Goal: Transaction & Acquisition: Purchase product/service

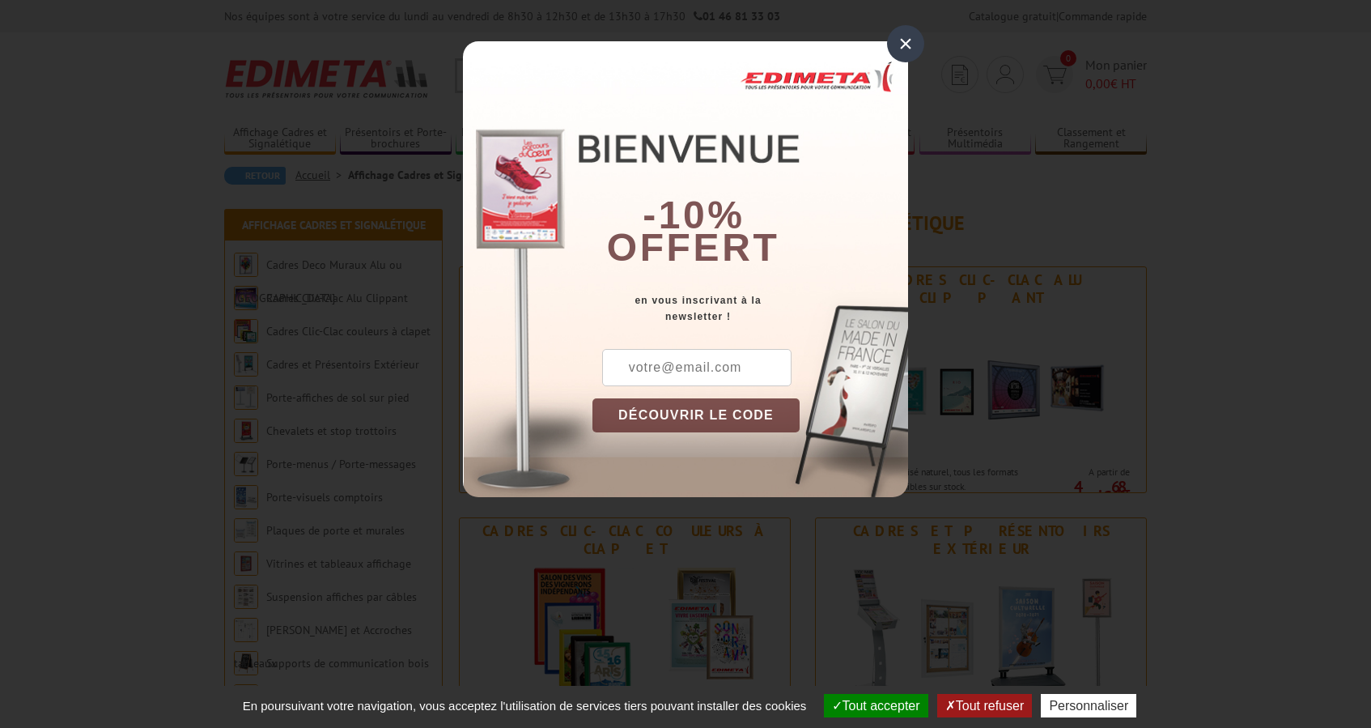
click at [902, 45] on div "×" at bounding box center [905, 43] width 37 height 37
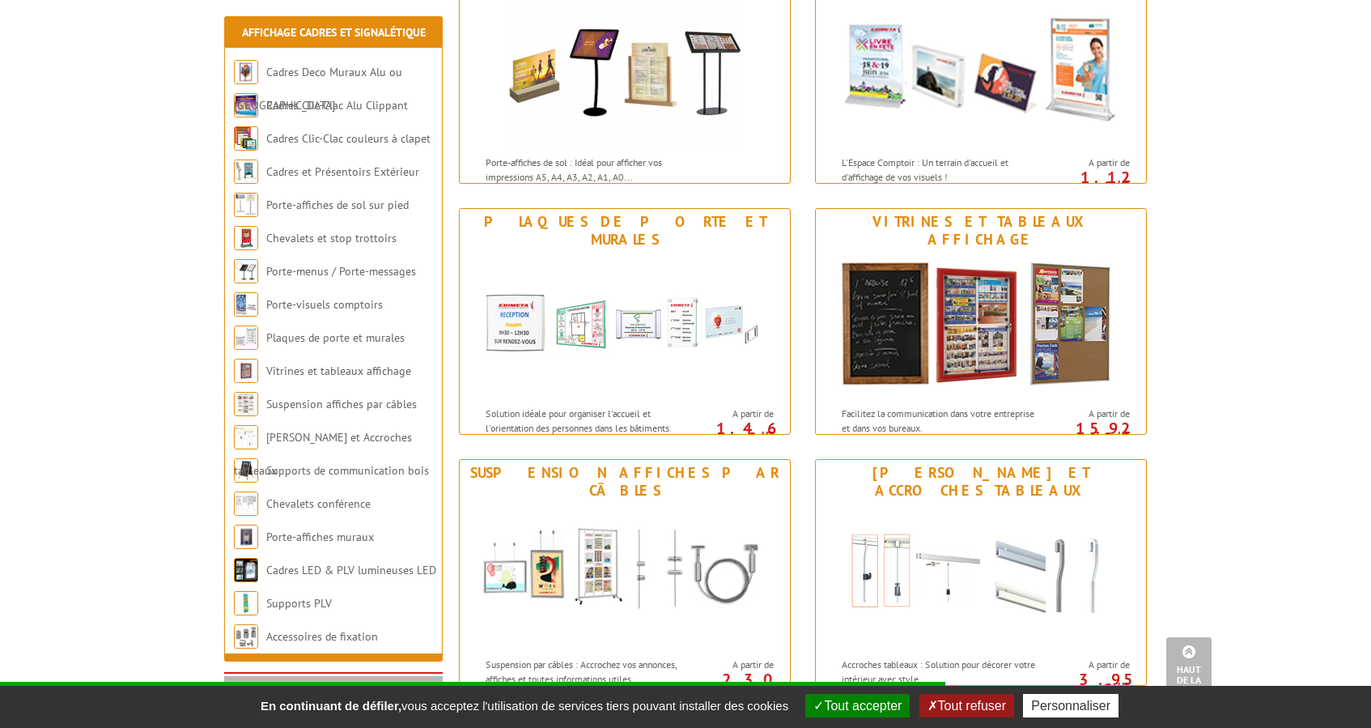
scroll to position [1263, 0]
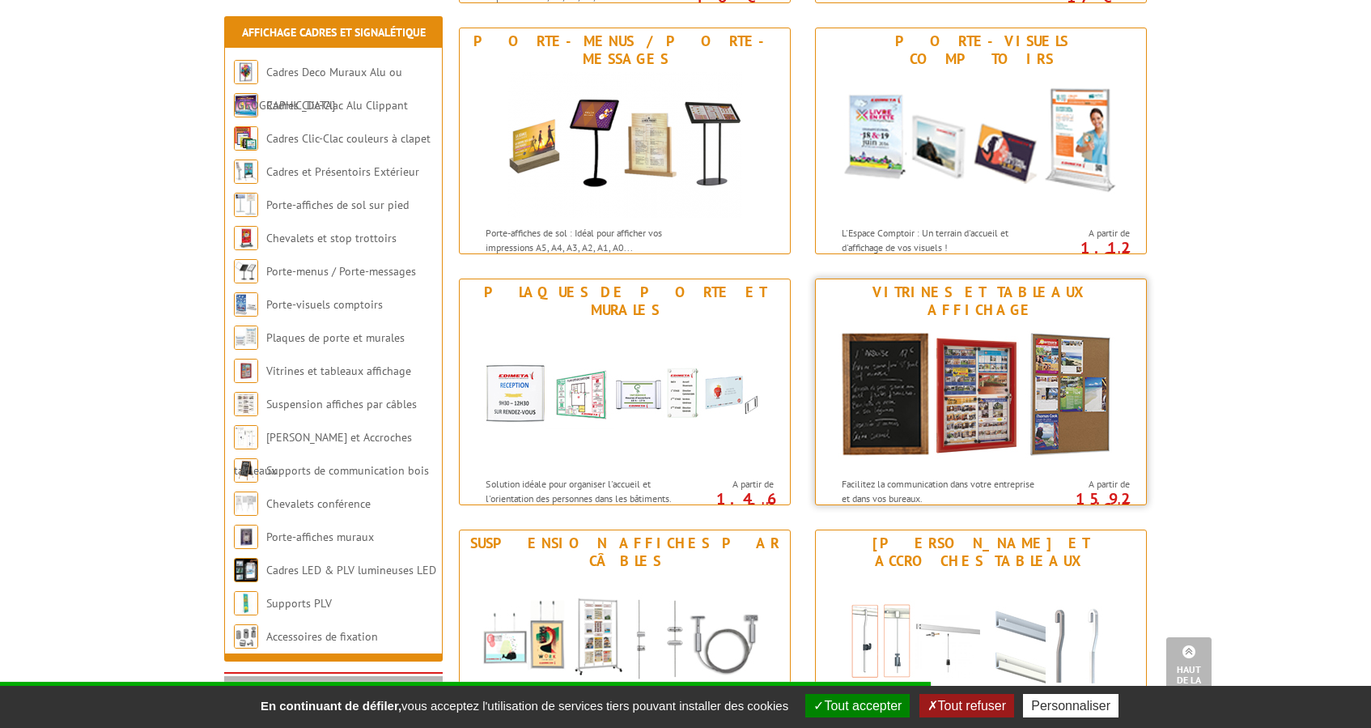
scroll to position [1398, 0]
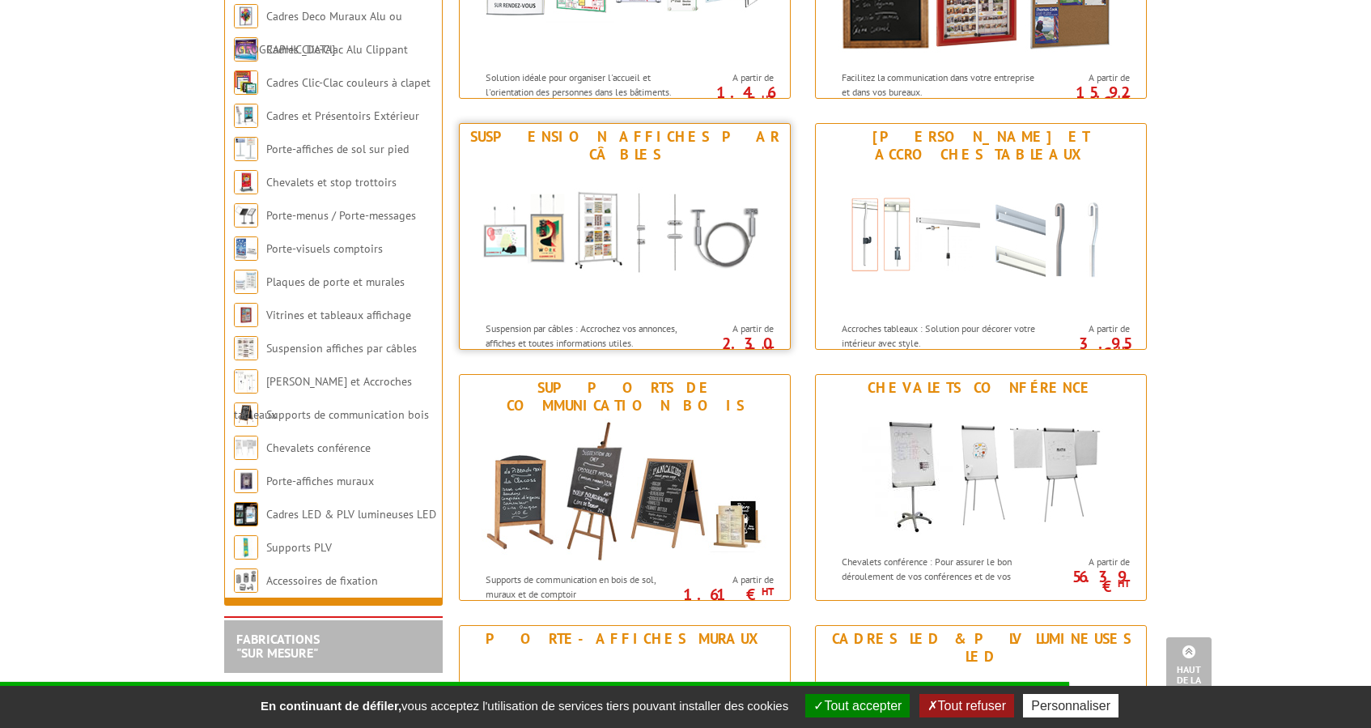
click at [713, 145] on div "Suspension affiches par câbles" at bounding box center [625, 146] width 322 height 36
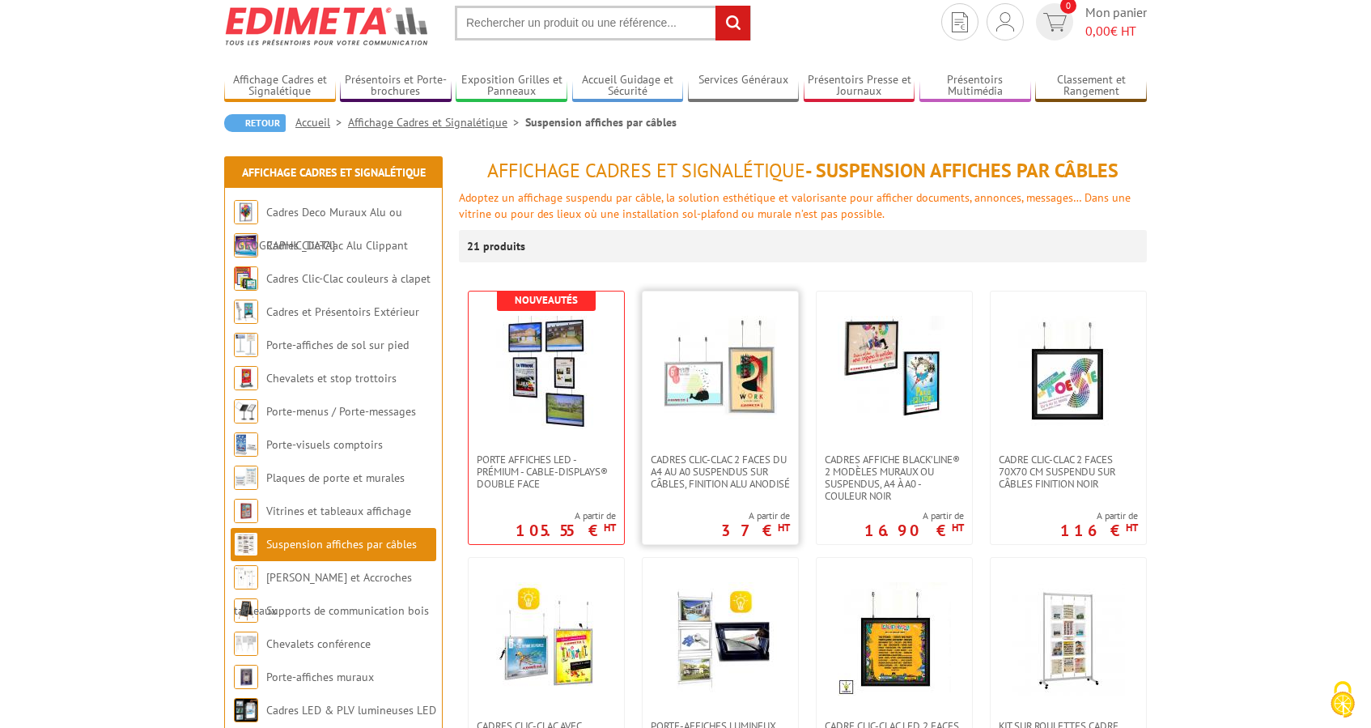
scroll to position [79, 0]
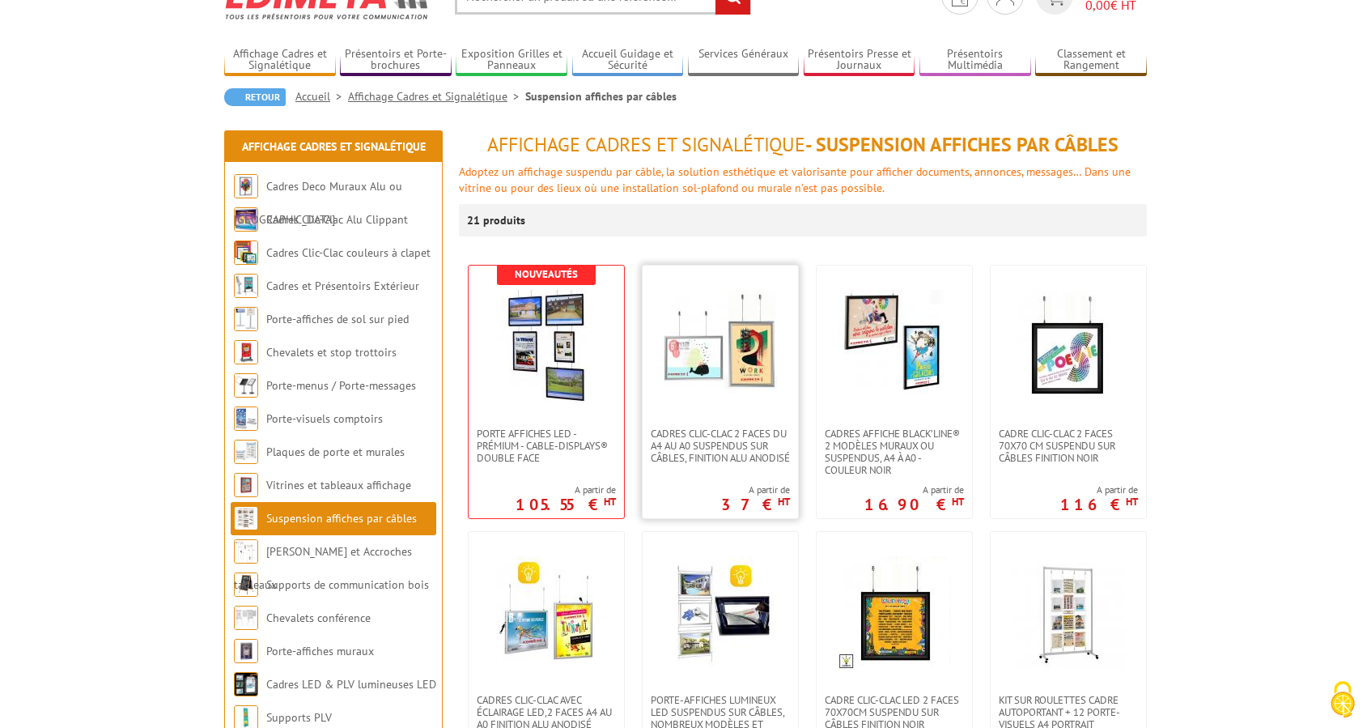
click at [750, 380] on img at bounding box center [720, 346] width 113 height 113
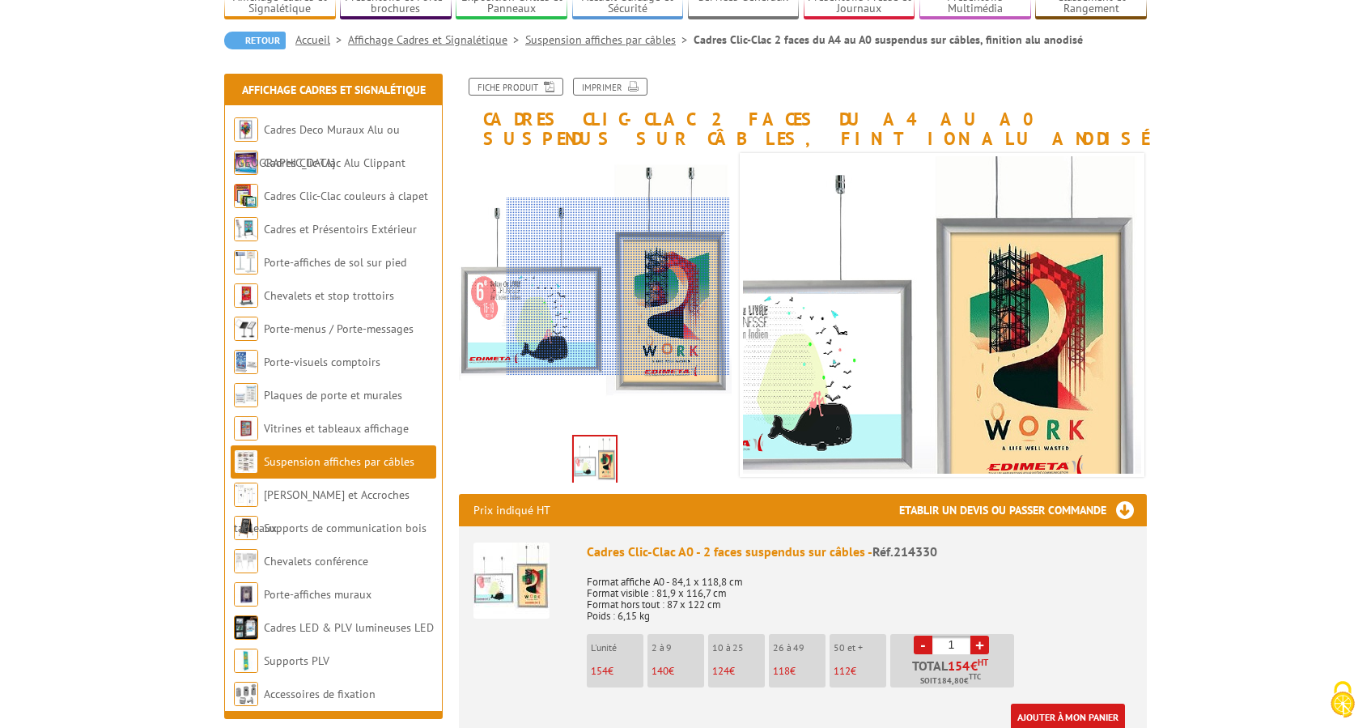
scroll to position [143, 0]
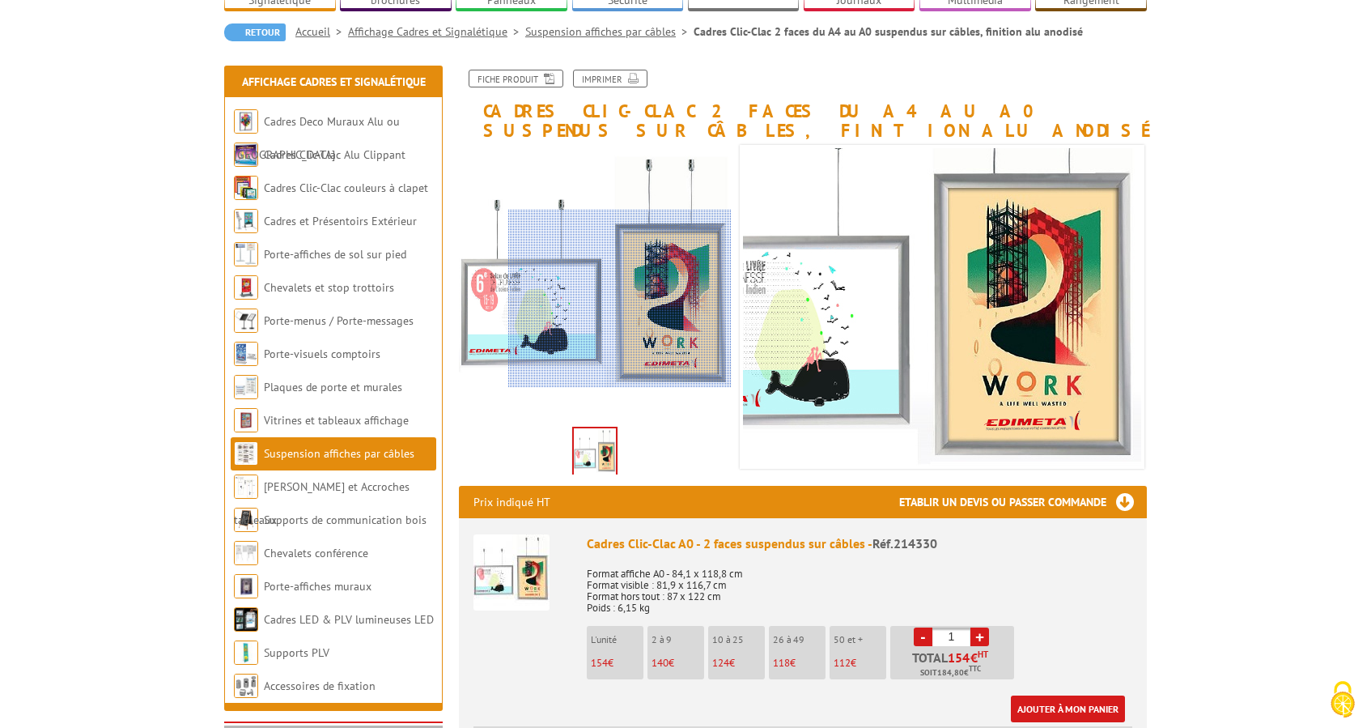
click at [676, 299] on div at bounding box center [619, 299] width 223 height 178
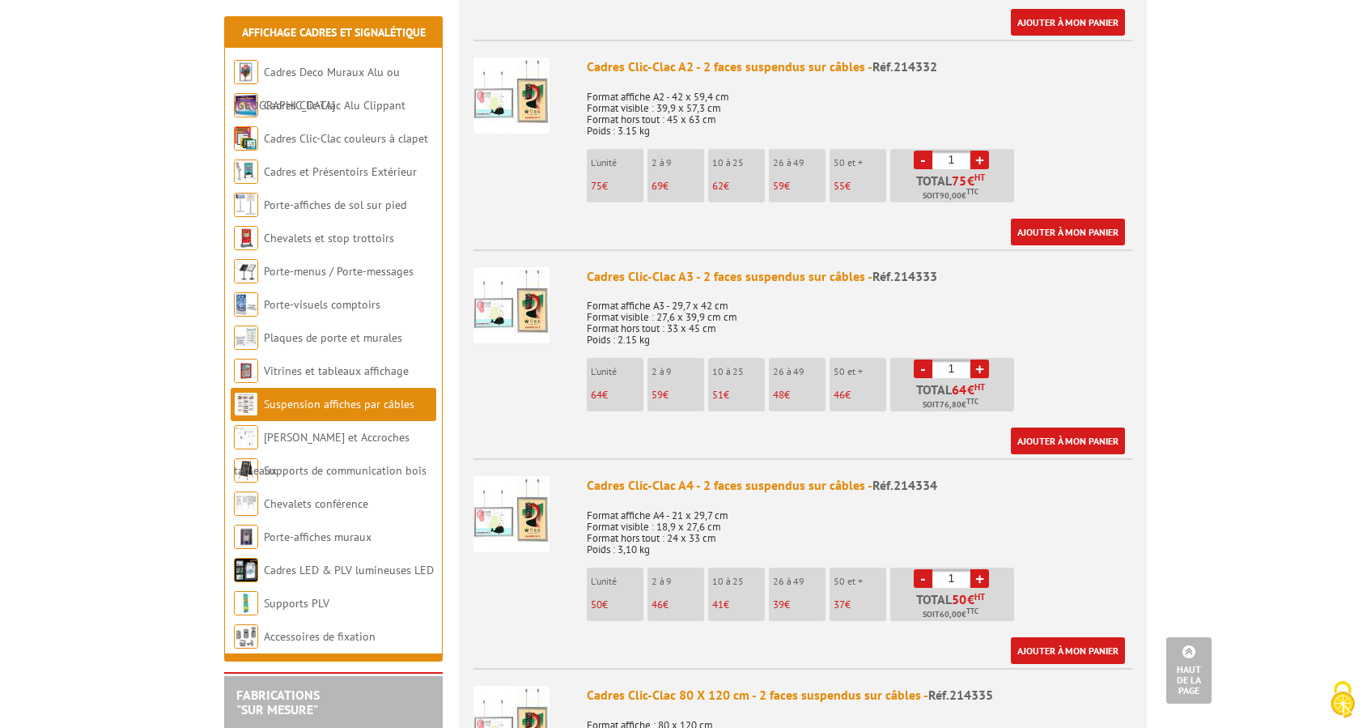
scroll to position [1034, 0]
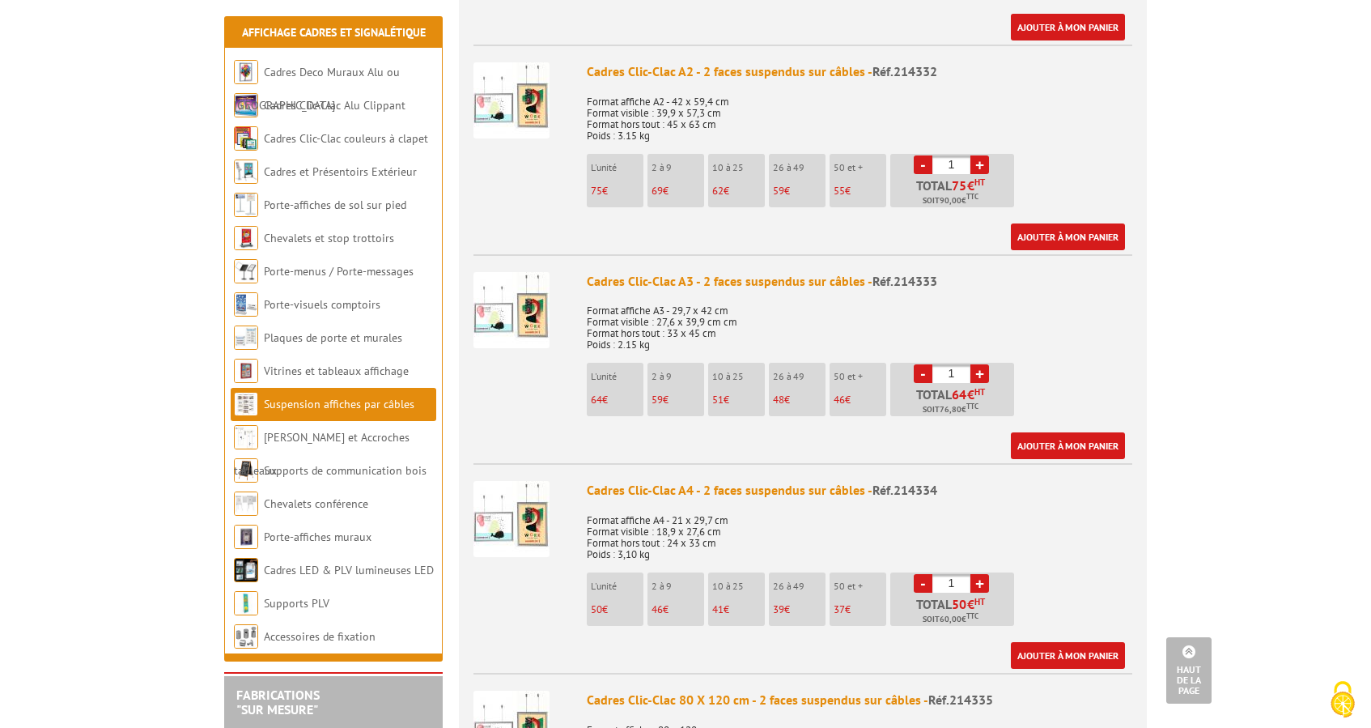
click at [984, 164] on link "+" at bounding box center [979, 164] width 19 height 19
type input "4"
click at [535, 103] on img at bounding box center [511, 100] width 76 height 76
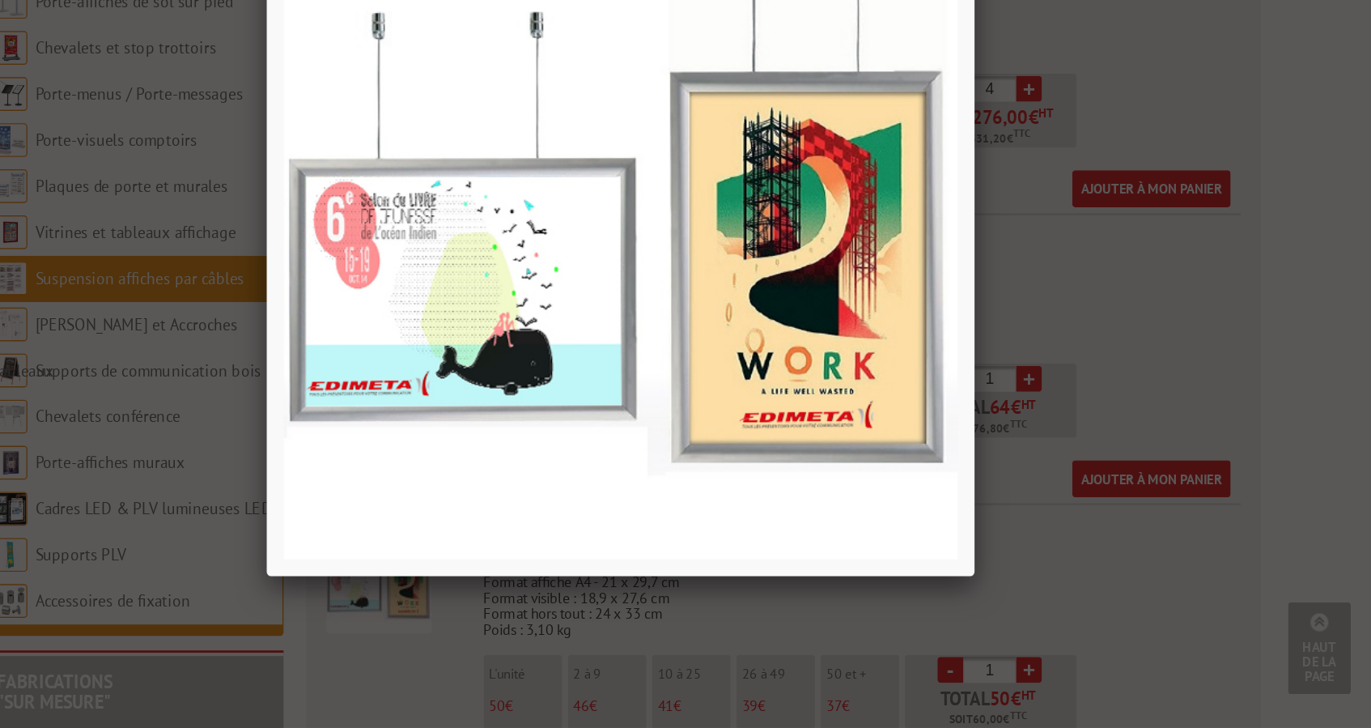
scroll to position [1091, 0]
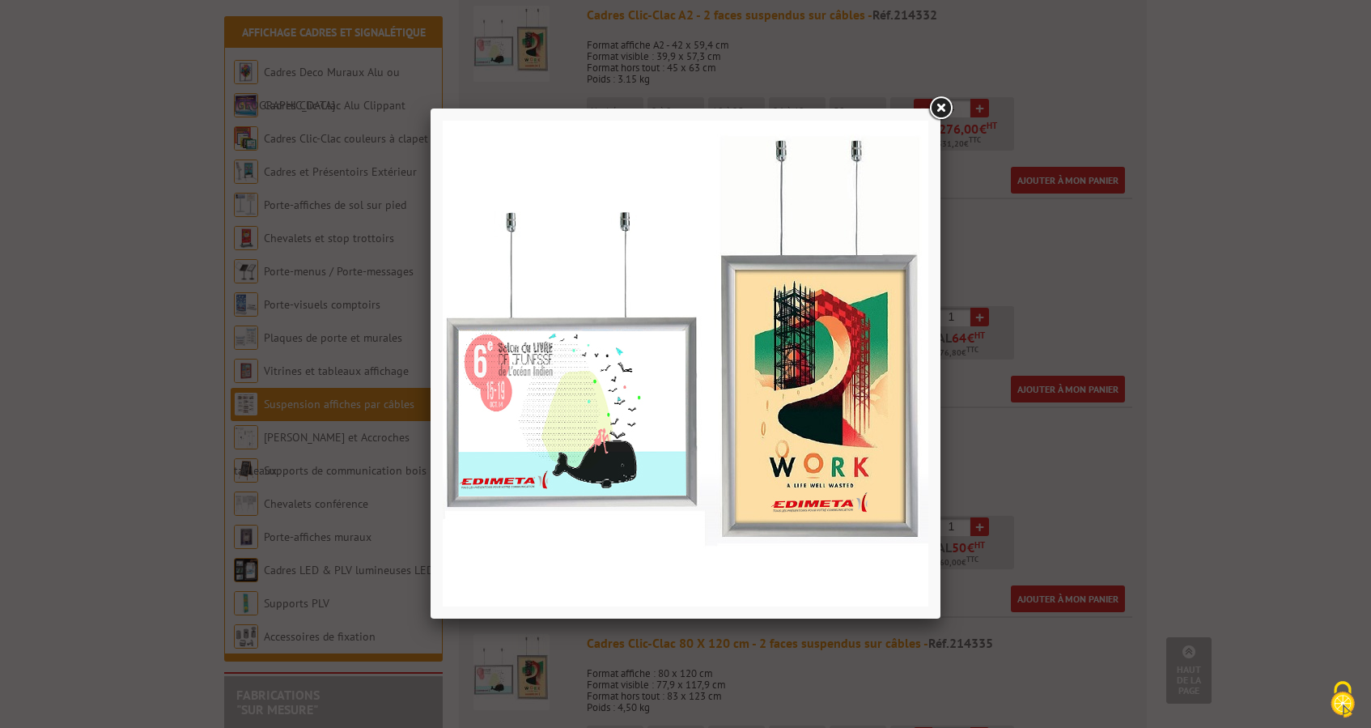
click at [1101, 74] on div at bounding box center [685, 364] width 1371 height 728
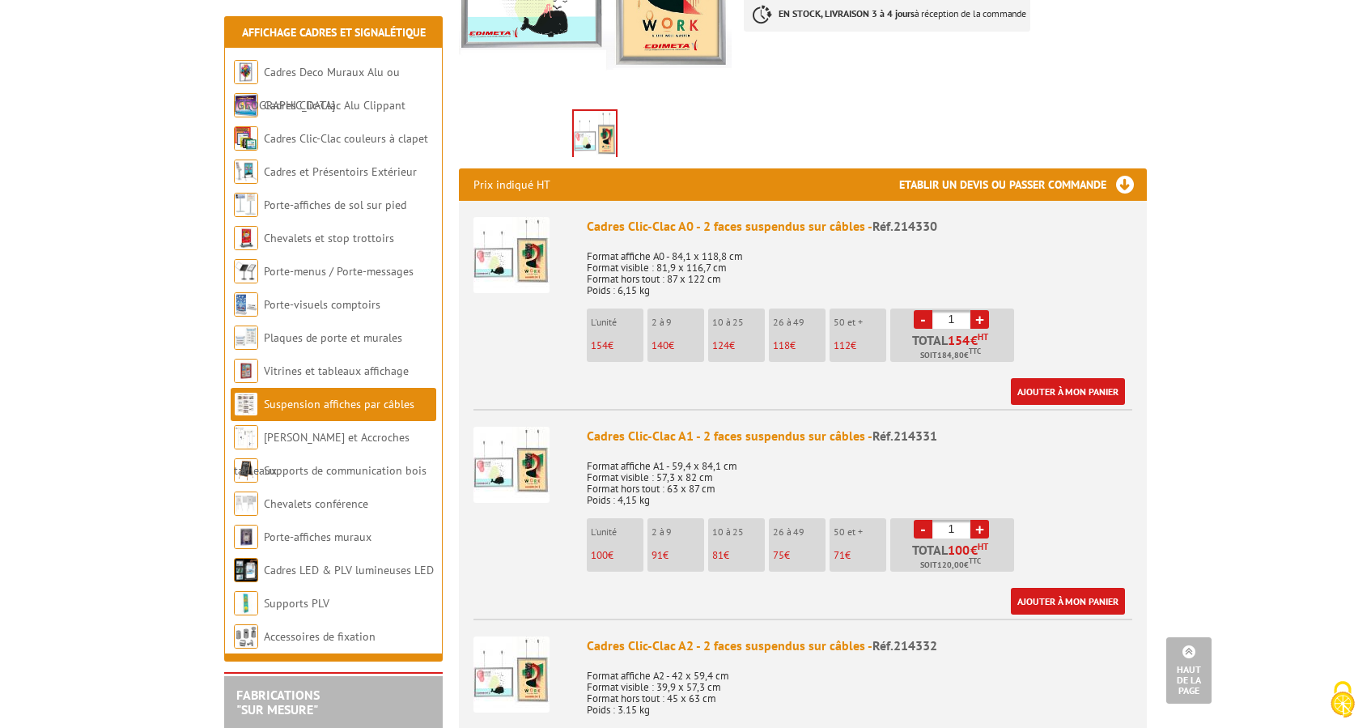
scroll to position [465, 0]
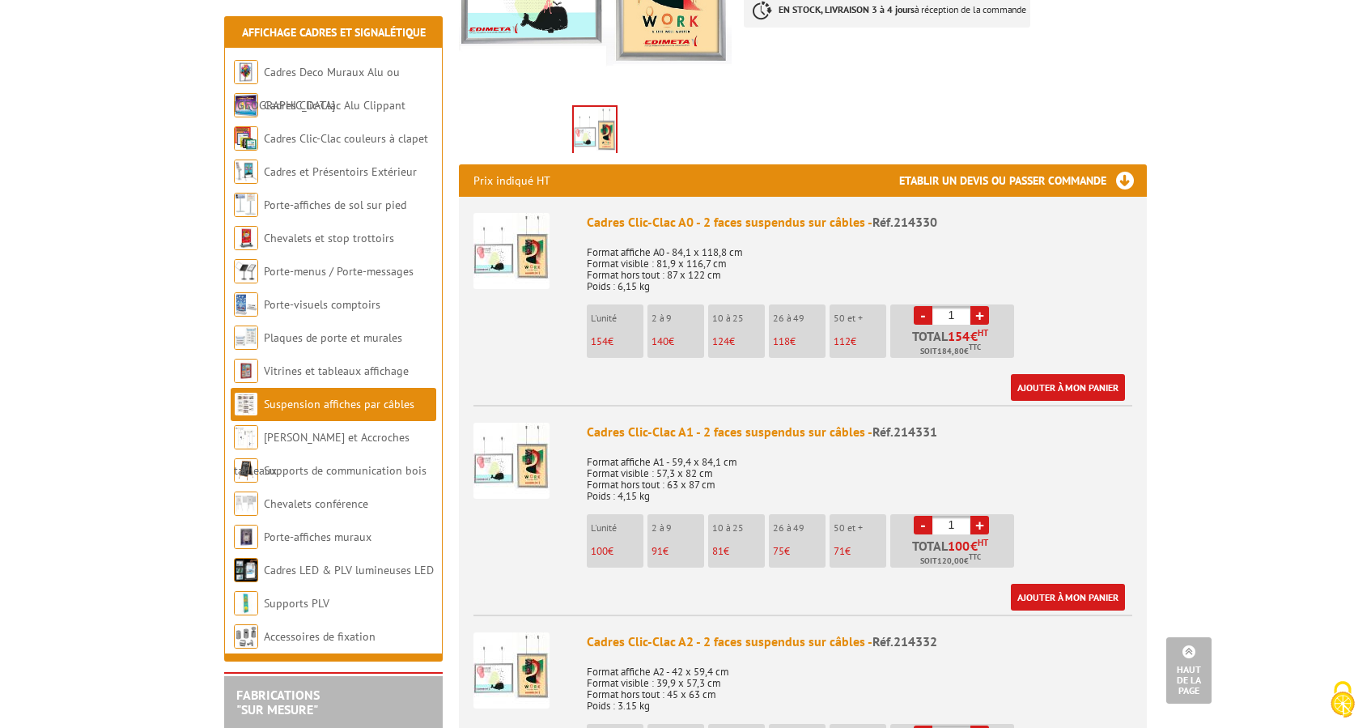
click at [982, 316] on link "+" at bounding box center [979, 315] width 19 height 19
type input "4"
click at [1064, 387] on link "Ajouter à mon panier" at bounding box center [1068, 387] width 114 height 27
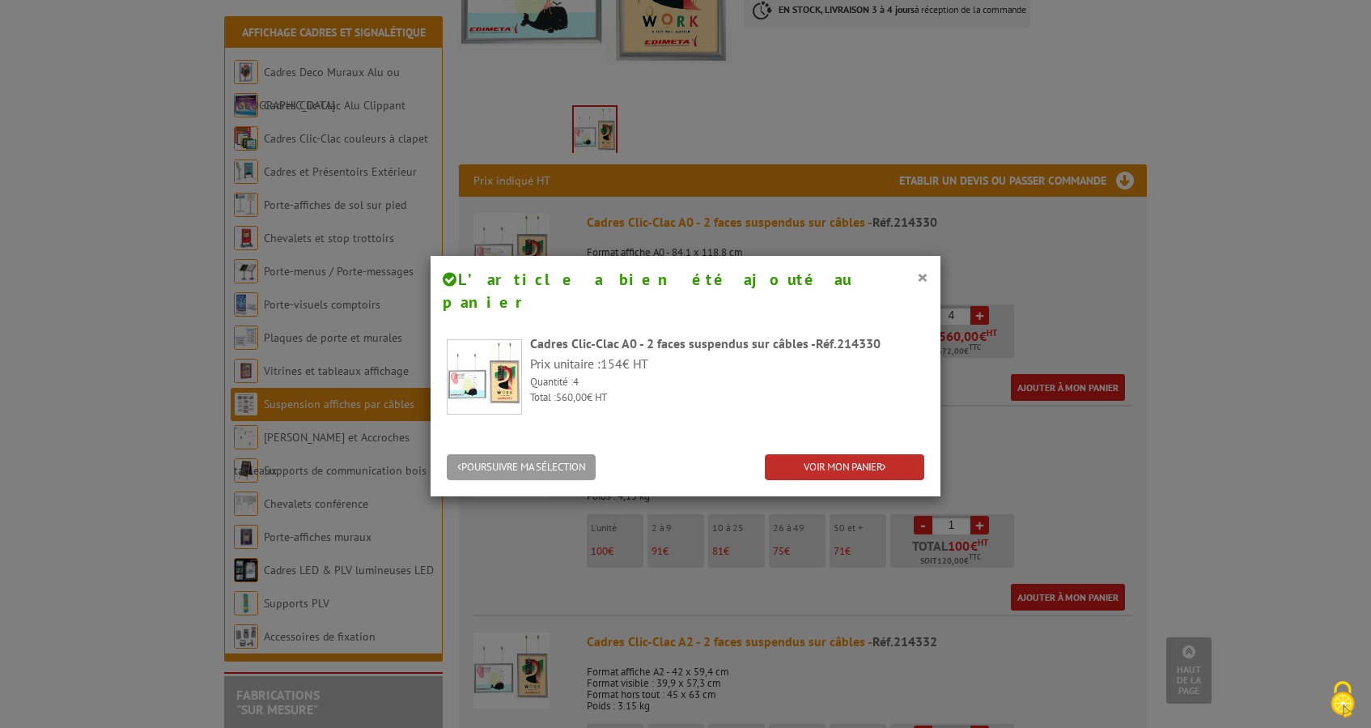
click at [860, 454] on link "VOIR MON PANIER" at bounding box center [844, 467] width 159 height 27
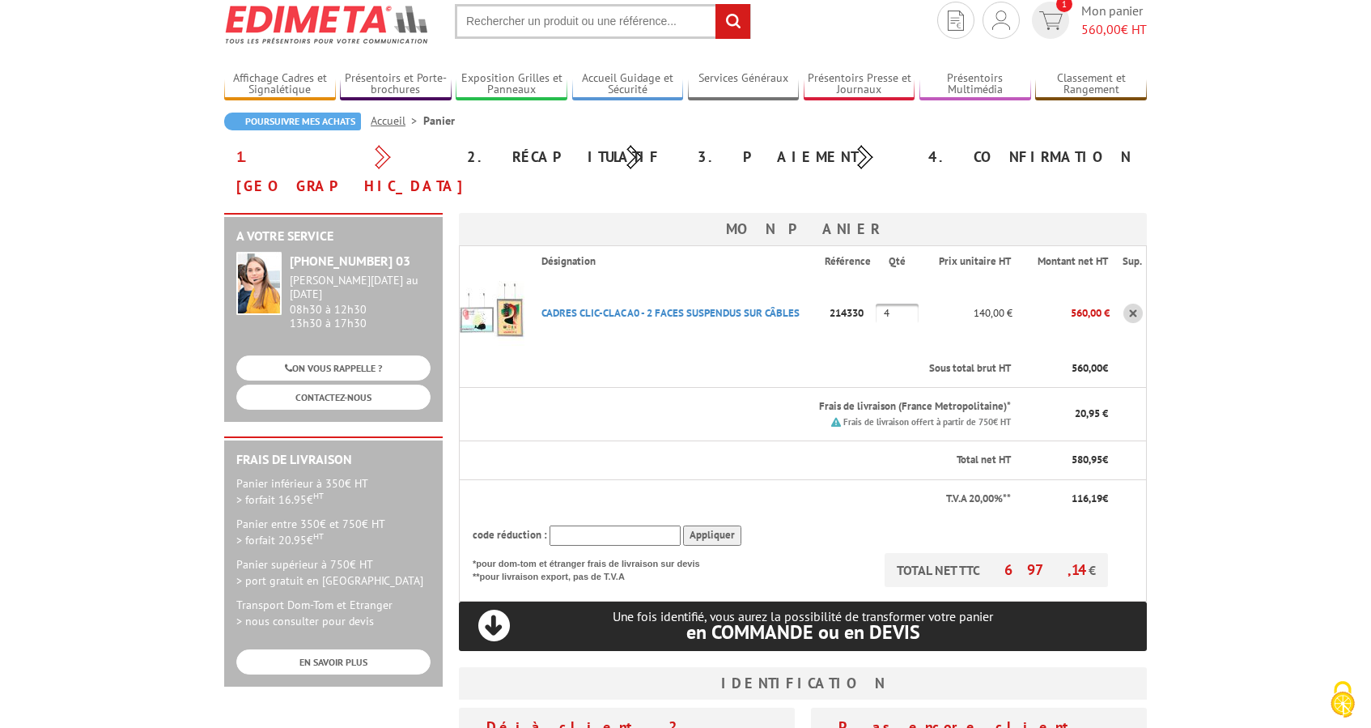
scroll to position [55, 0]
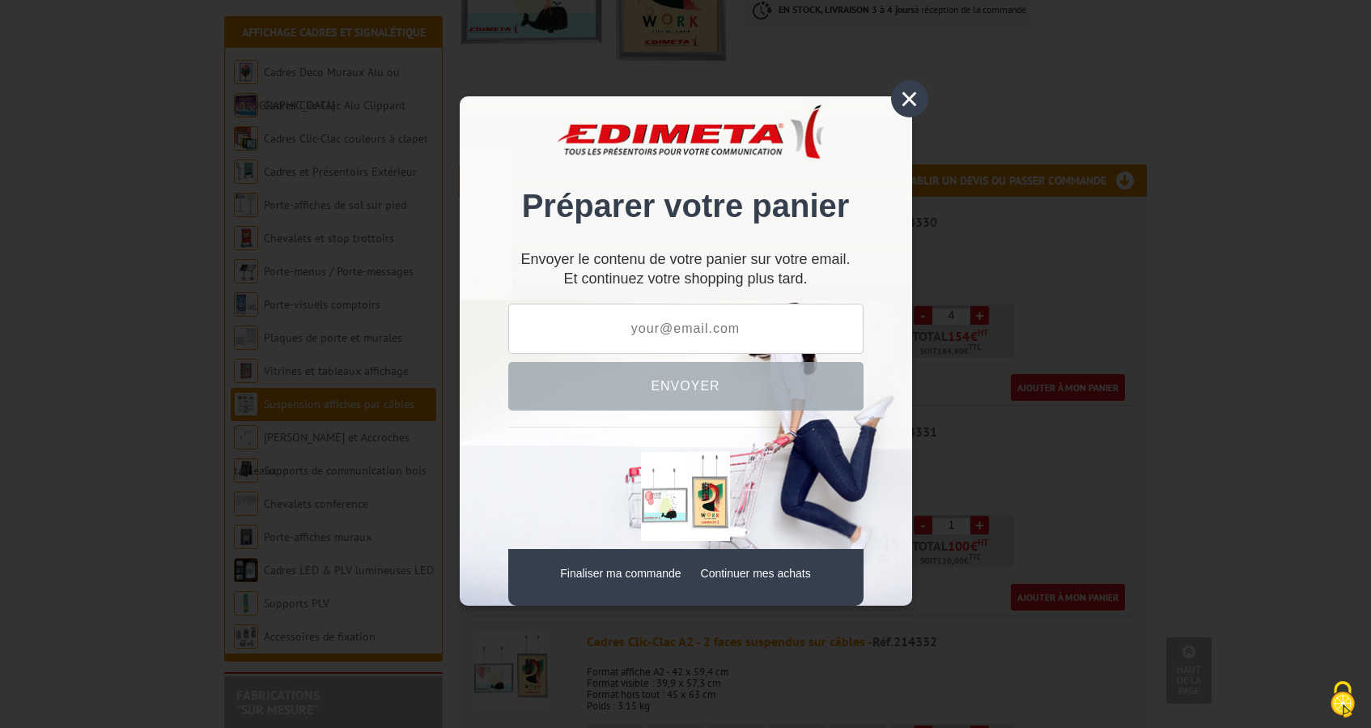
click at [909, 105] on div "×" at bounding box center [909, 98] width 37 height 37
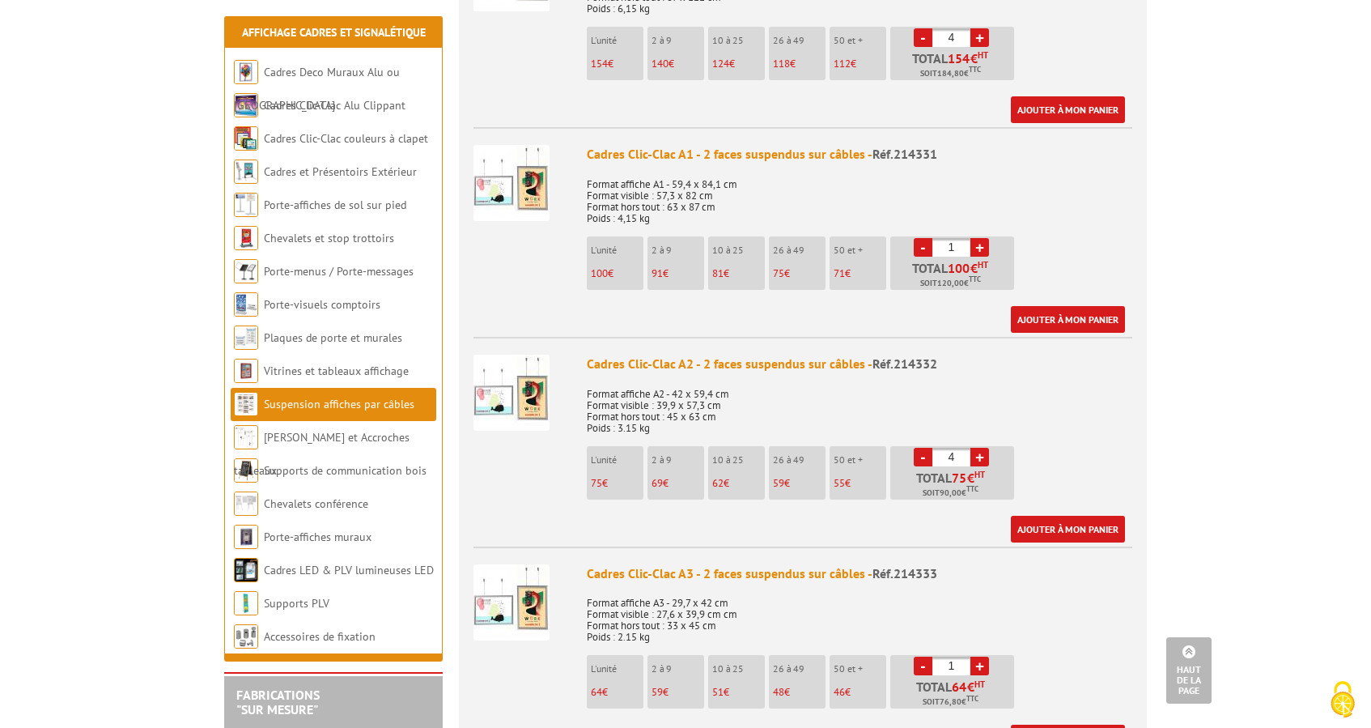
scroll to position [762, 0]
